Goal: Task Accomplishment & Management: Manage account settings

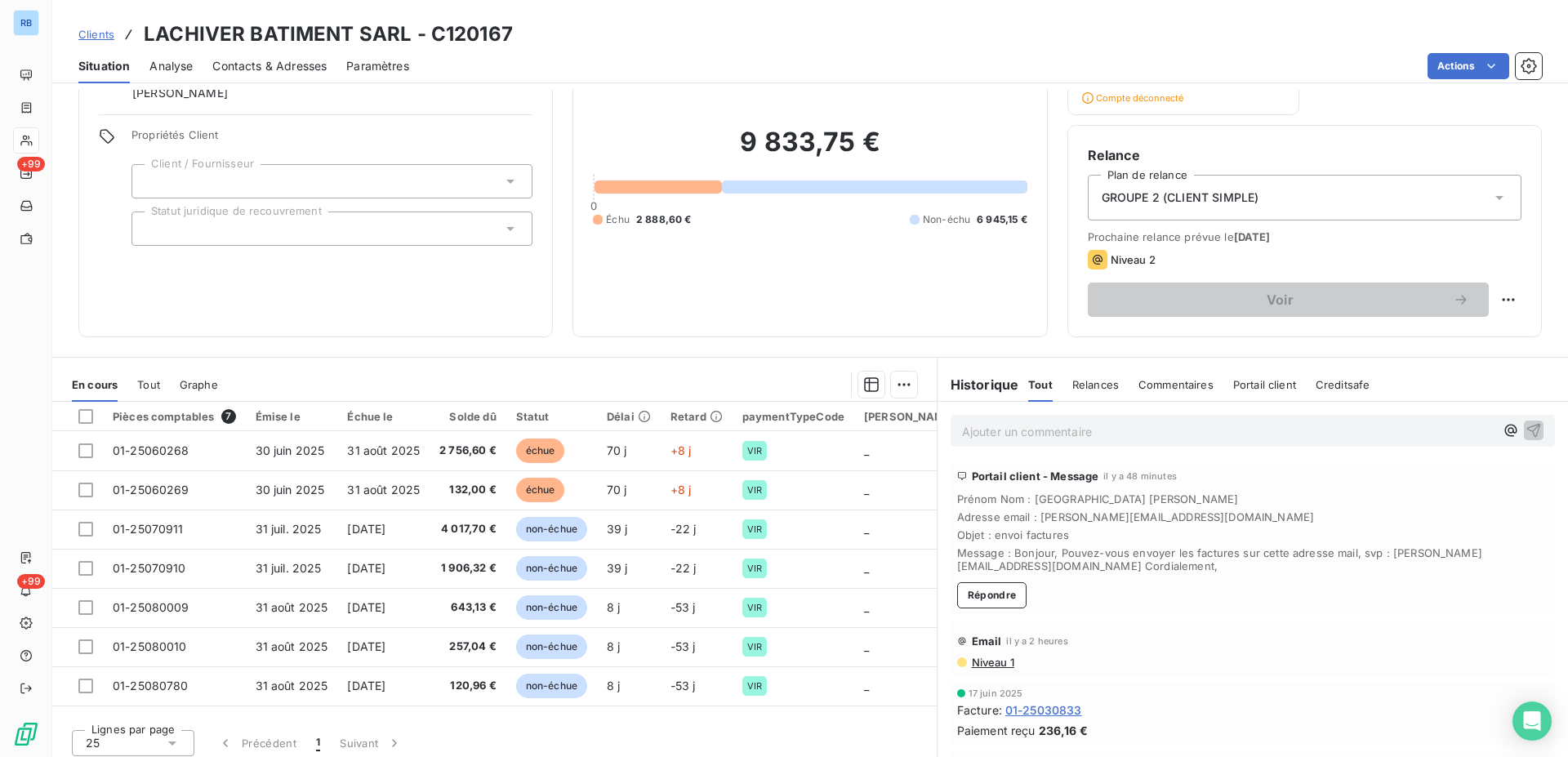
scroll to position [112, 0]
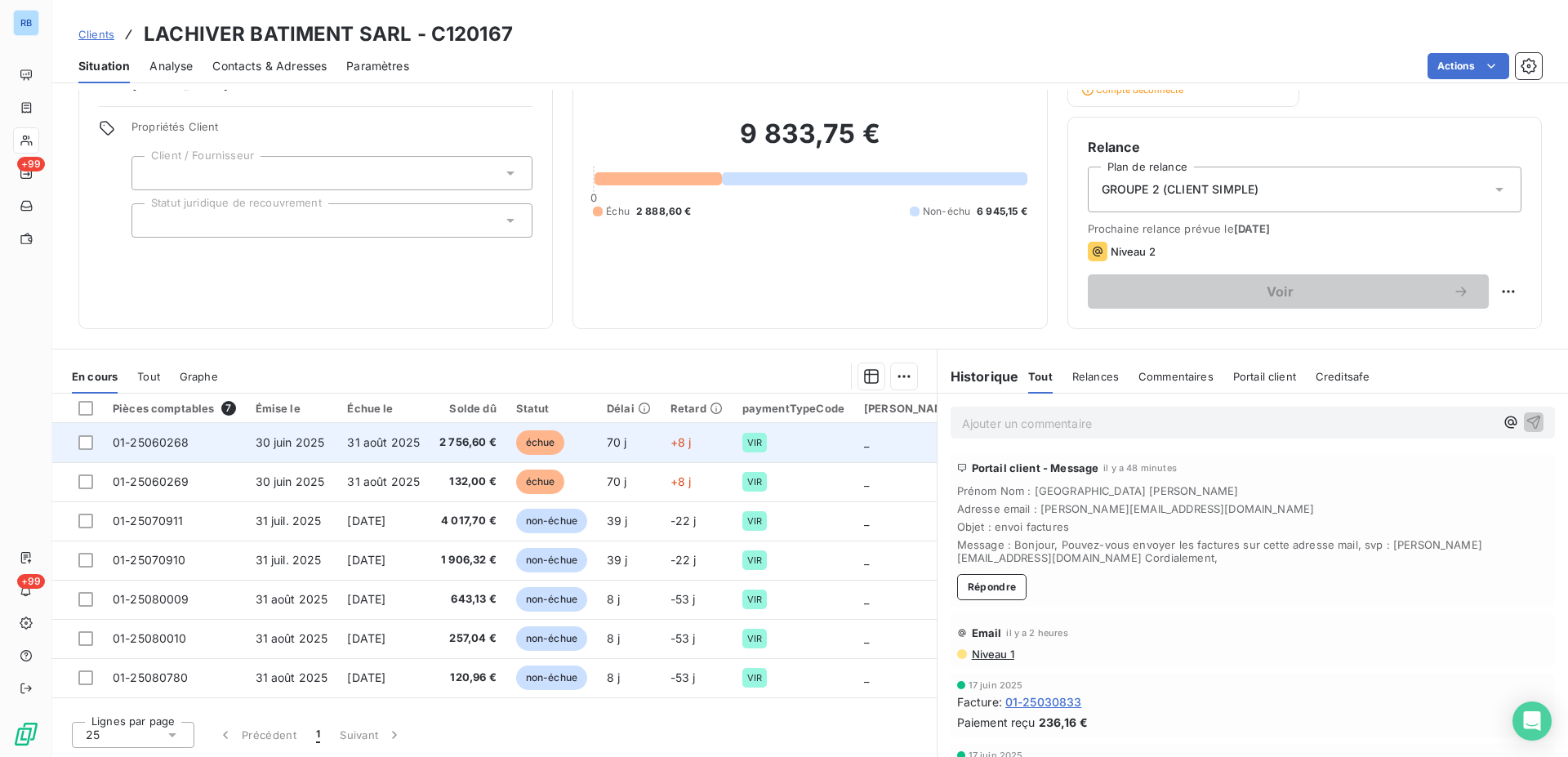
click at [405, 442] on span "31 août 2025" at bounding box center [383, 441] width 73 height 13
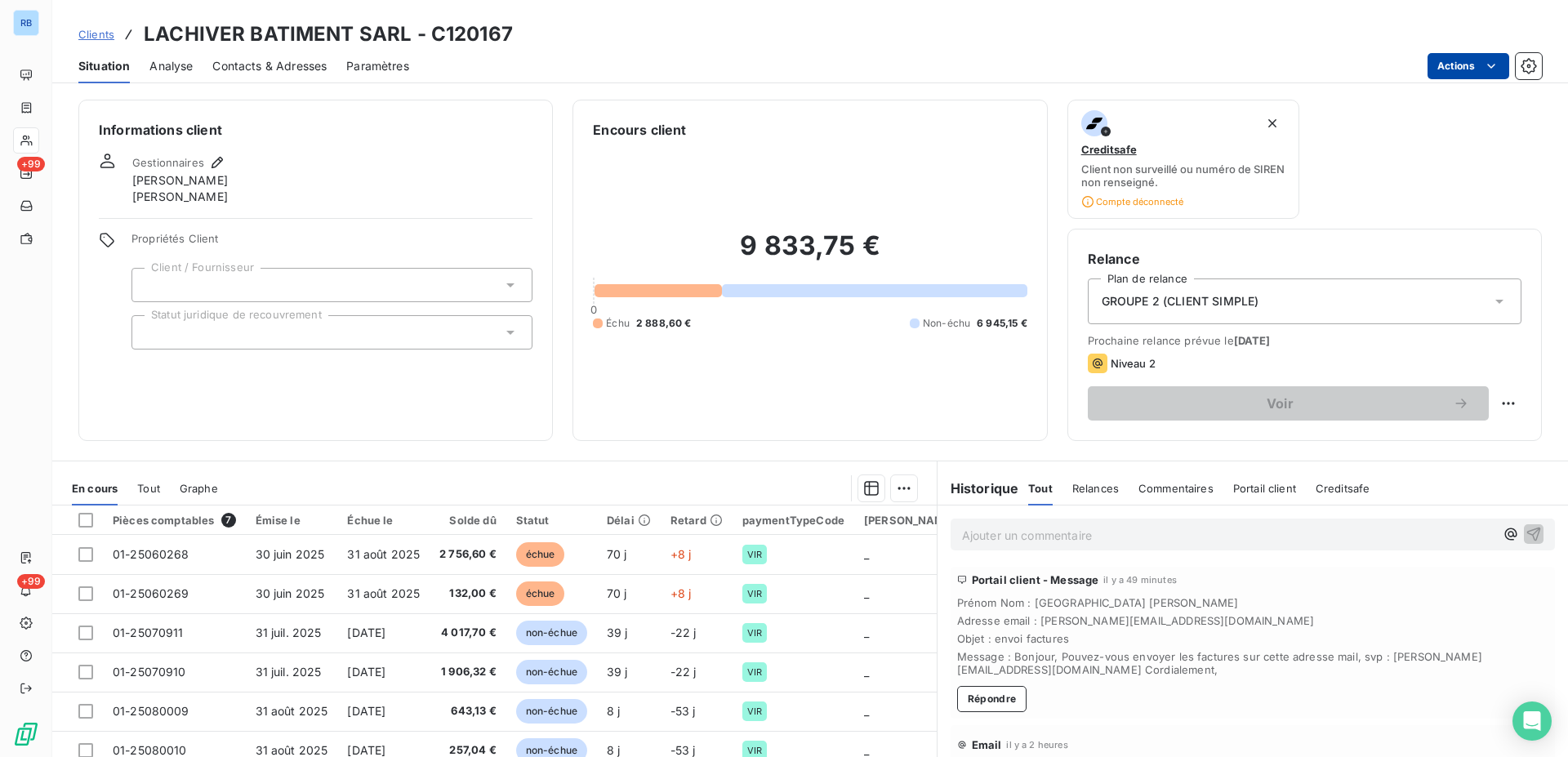
click at [1498, 59] on html "RB +99 +99 Clients LACHIVER BATIMENT SARL - C120167 Situation Analyse Contacts …" at bounding box center [784, 378] width 1568 height 757
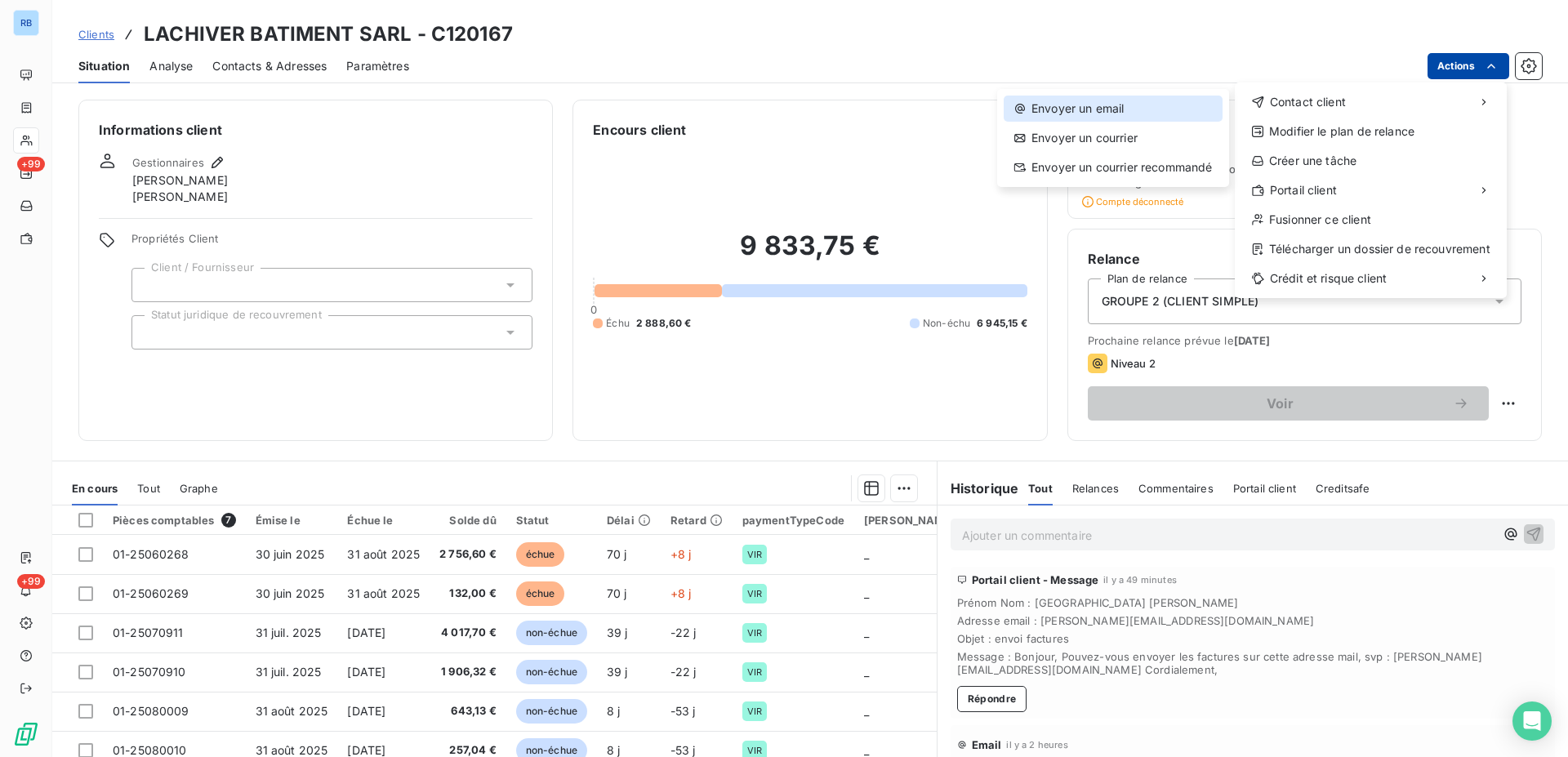
click at [1051, 103] on div "Envoyer un email" at bounding box center [1113, 108] width 219 height 26
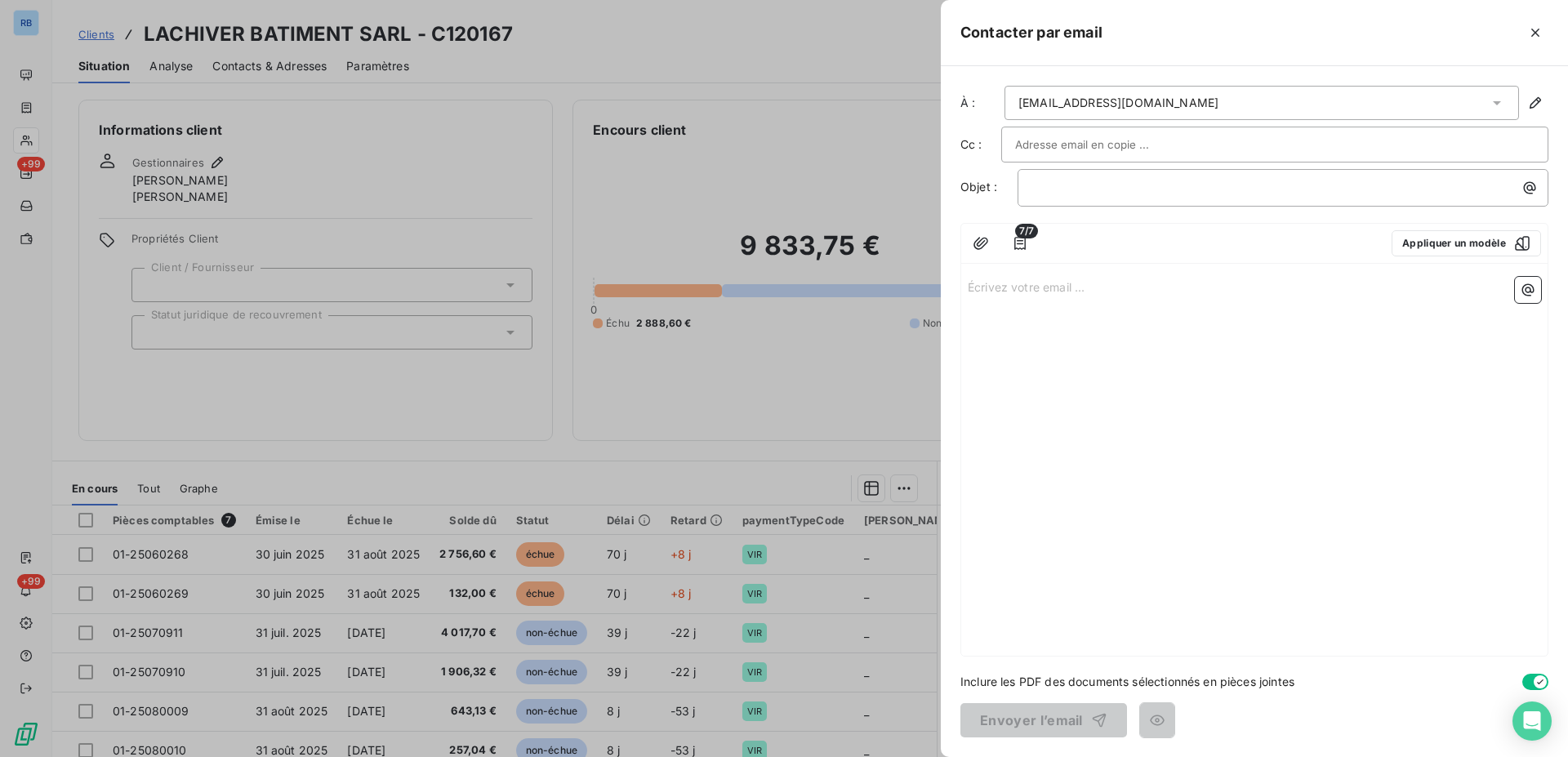
click at [1494, 101] on icon at bounding box center [1496, 103] width 8 height 4
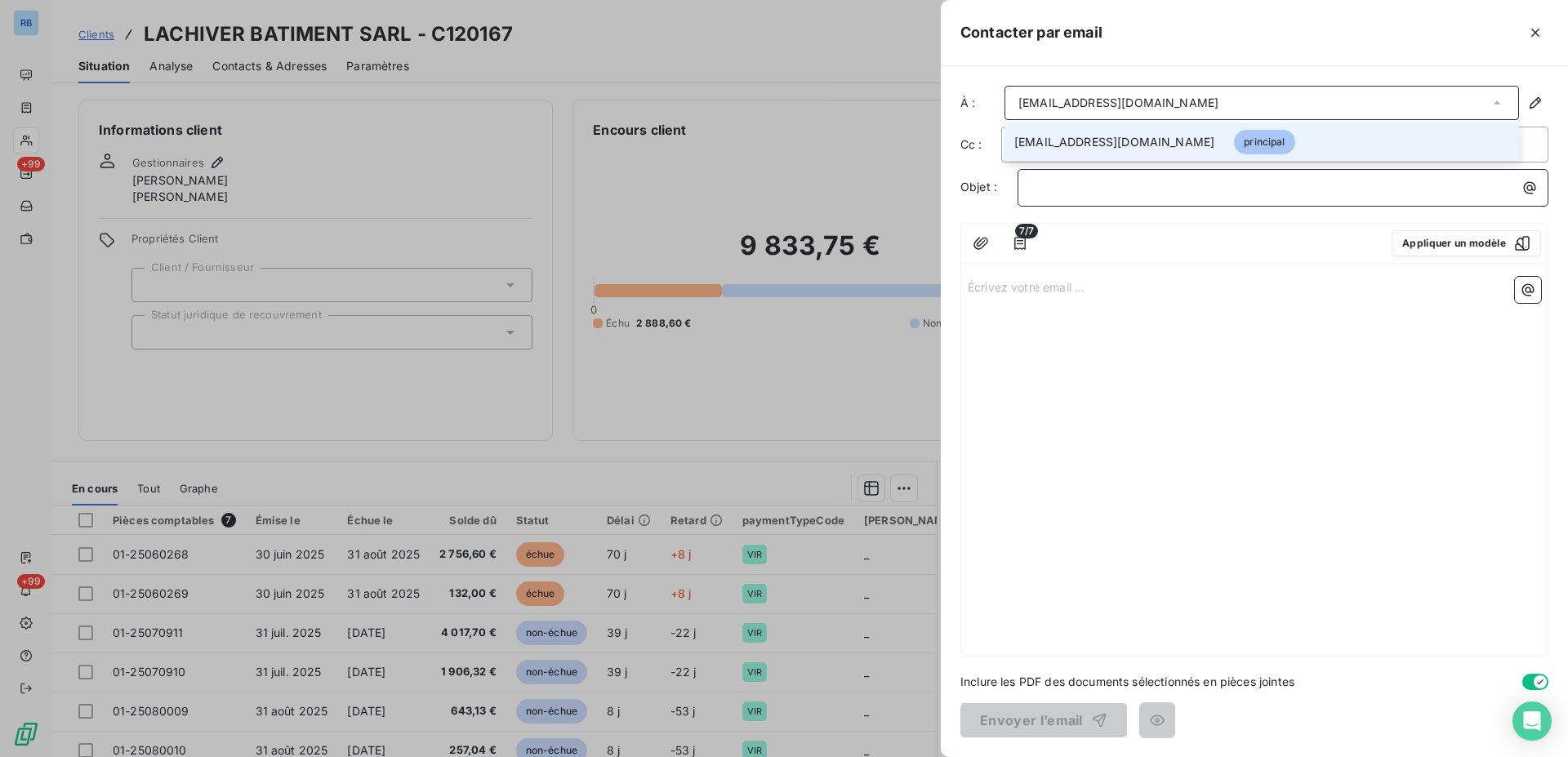
click at [1106, 184] on p "﻿" at bounding box center [1287, 187] width 511 height 19
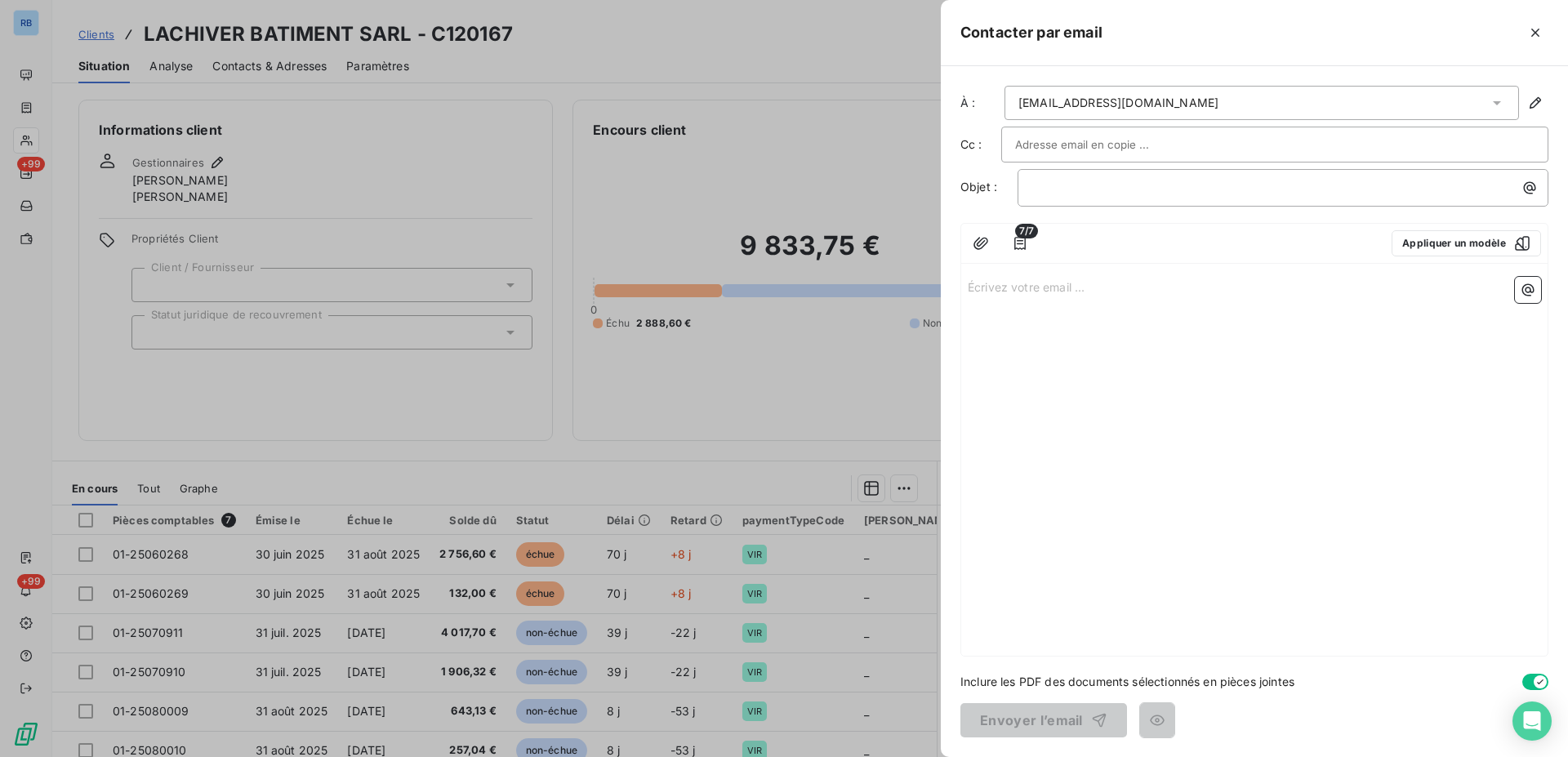
click at [104, 39] on div at bounding box center [784, 378] width 1568 height 757
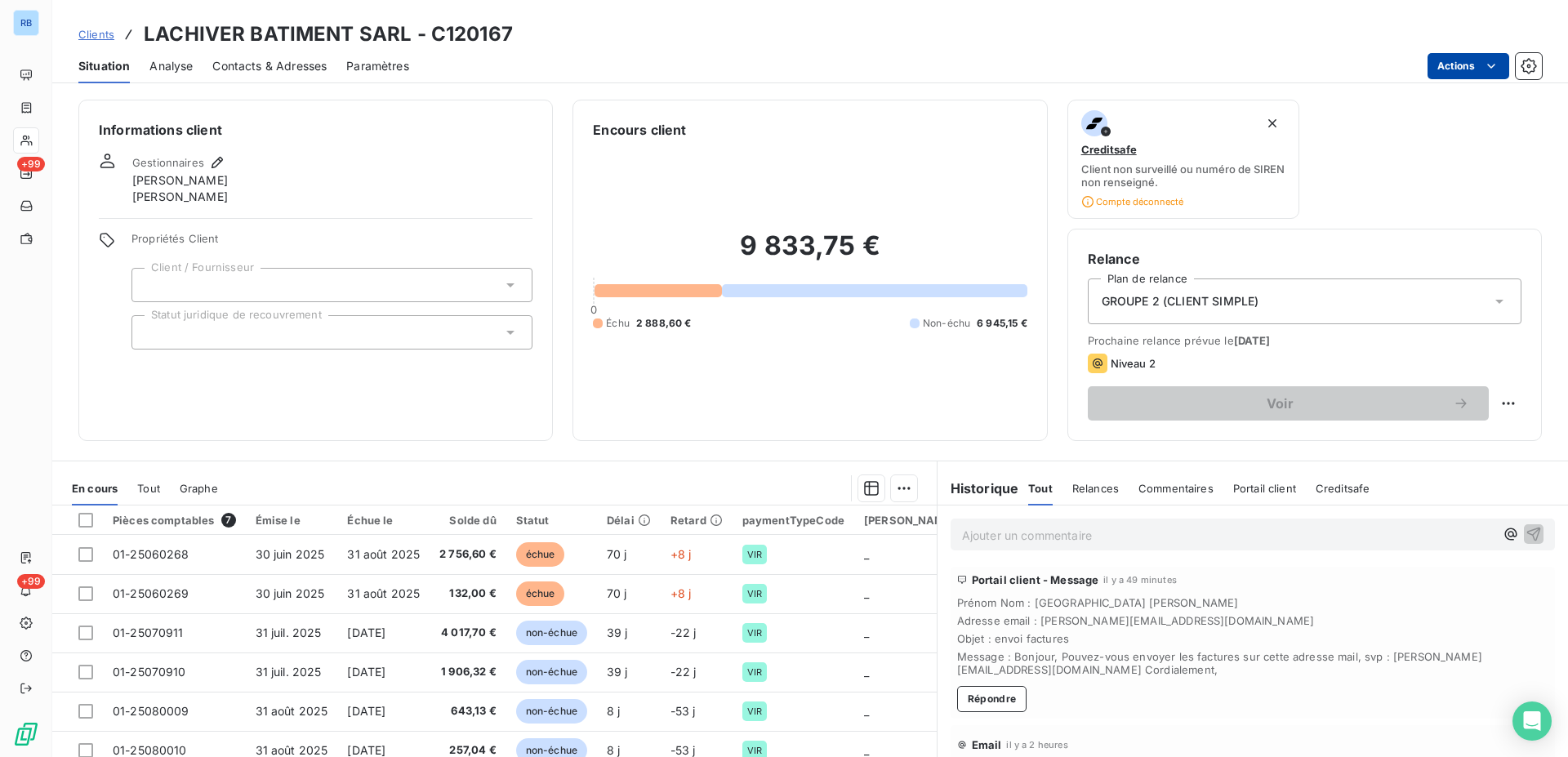
click at [103, 39] on span "Clients" at bounding box center [96, 34] width 36 height 13
click at [102, 35] on span "Clients" at bounding box center [96, 34] width 36 height 13
click at [248, 62] on span "Contacts & Adresses" at bounding box center [269, 66] width 114 height 16
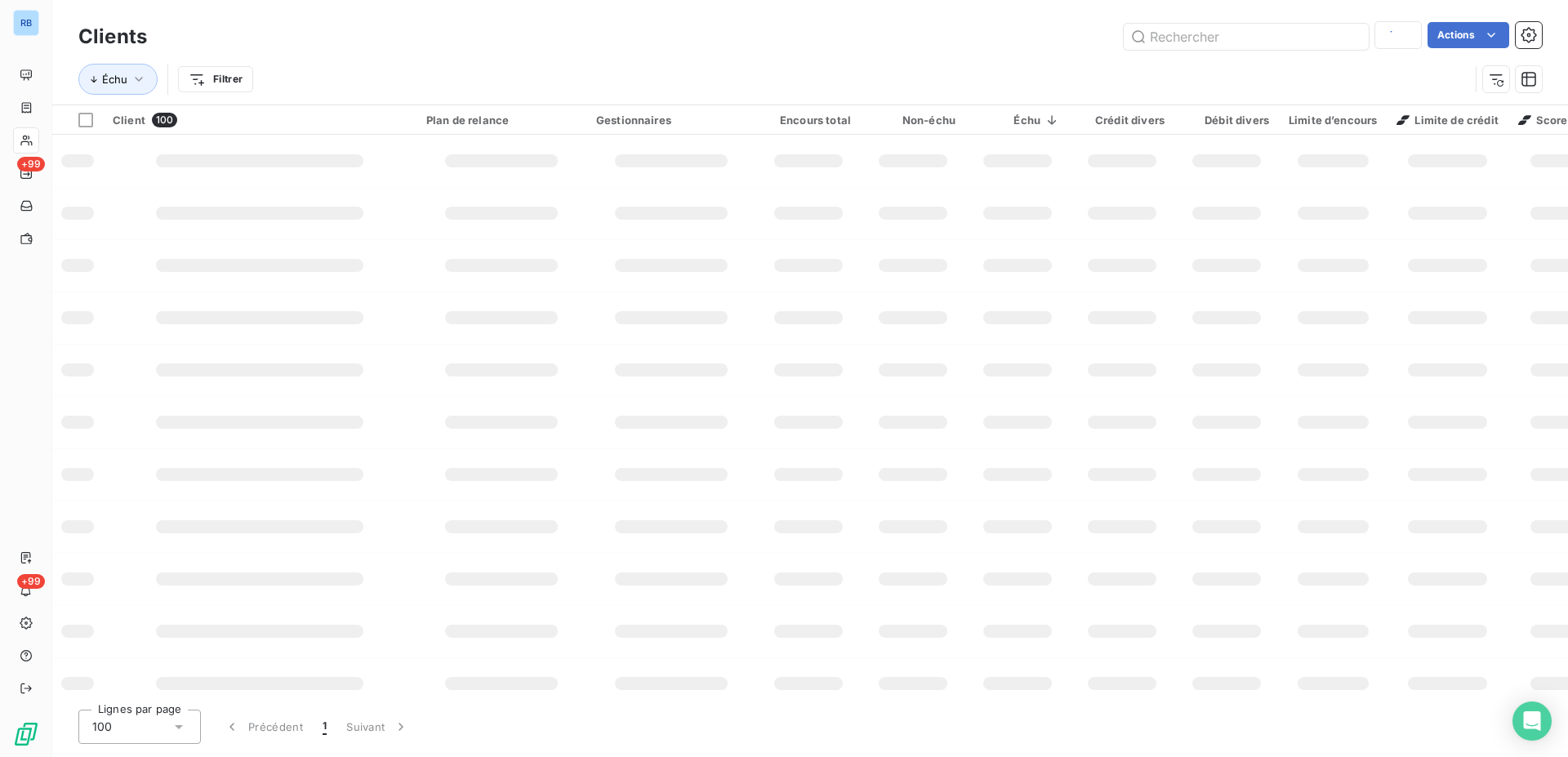
type input "CHARLY"
